Goal: Task Accomplishment & Management: Use online tool/utility

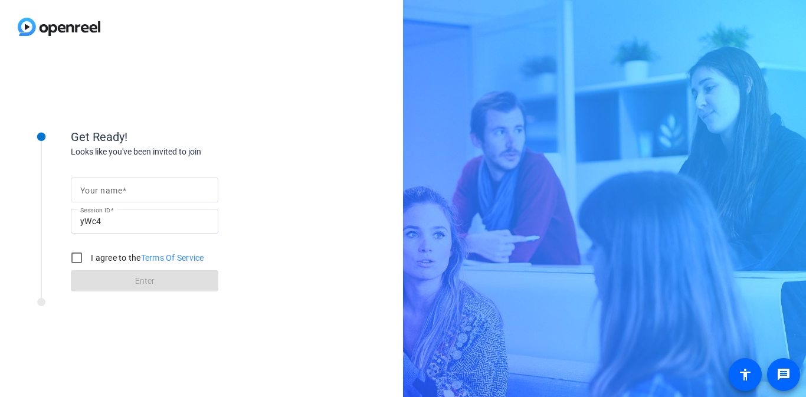
click at [157, 186] on input "Your name" at bounding box center [144, 190] width 129 height 14
type input "[PERSON_NAME]"
click at [77, 252] on input "I agree to the Terms Of Service" at bounding box center [77, 258] width 24 height 24
checkbox input "true"
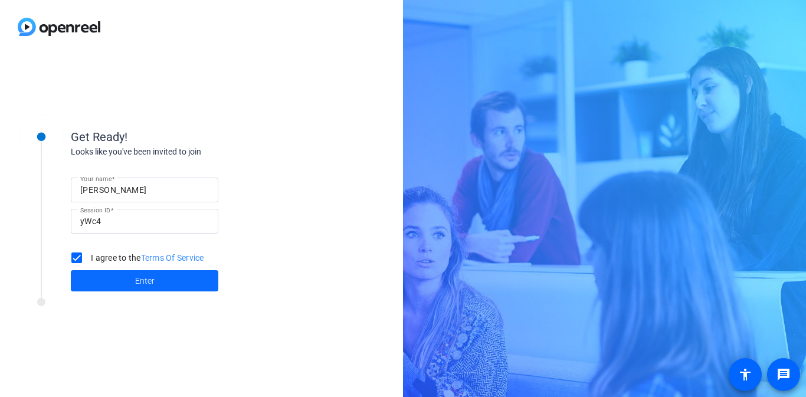
click at [106, 284] on span at bounding box center [144, 281] width 147 height 28
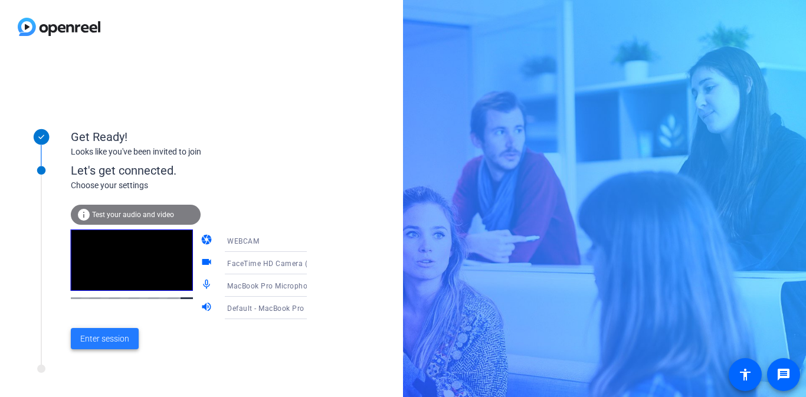
click at [111, 335] on span "Enter session" at bounding box center [104, 339] width 49 height 12
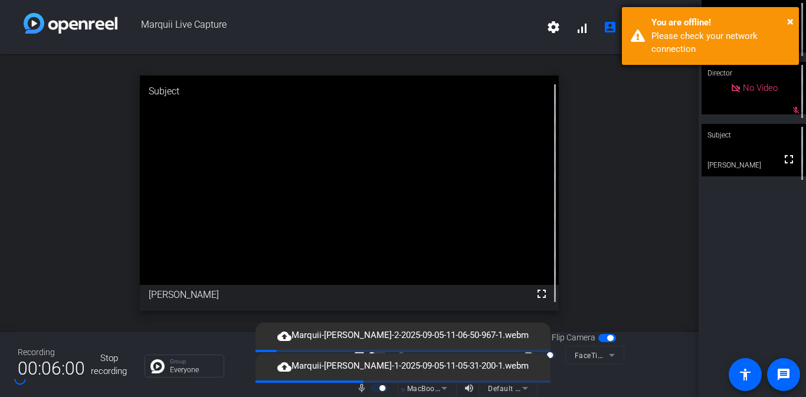
click at [668, 51] on div "Please check your network connection" at bounding box center [720, 42] width 139 height 27
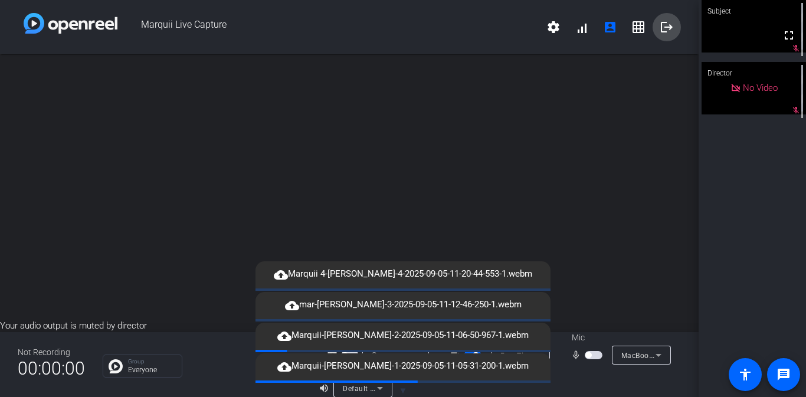
click at [664, 28] on mat-icon "logout" at bounding box center [666, 27] width 14 height 14
click at [641, 100] on div "open_in_new" at bounding box center [349, 186] width 698 height 265
click at [748, 30] on video at bounding box center [753, 26] width 104 height 52
